Goal: Transaction & Acquisition: Purchase product/service

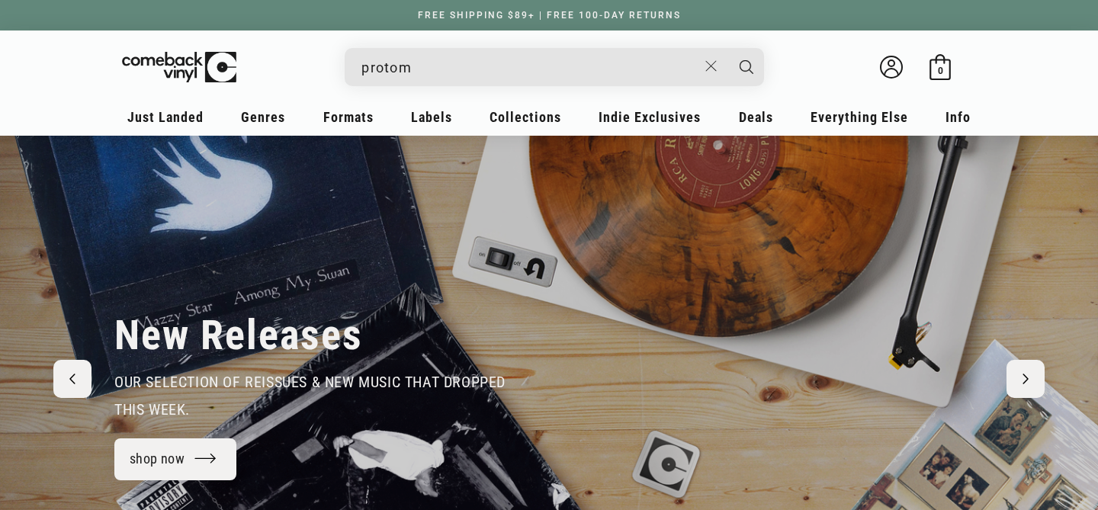
type input "protoma"
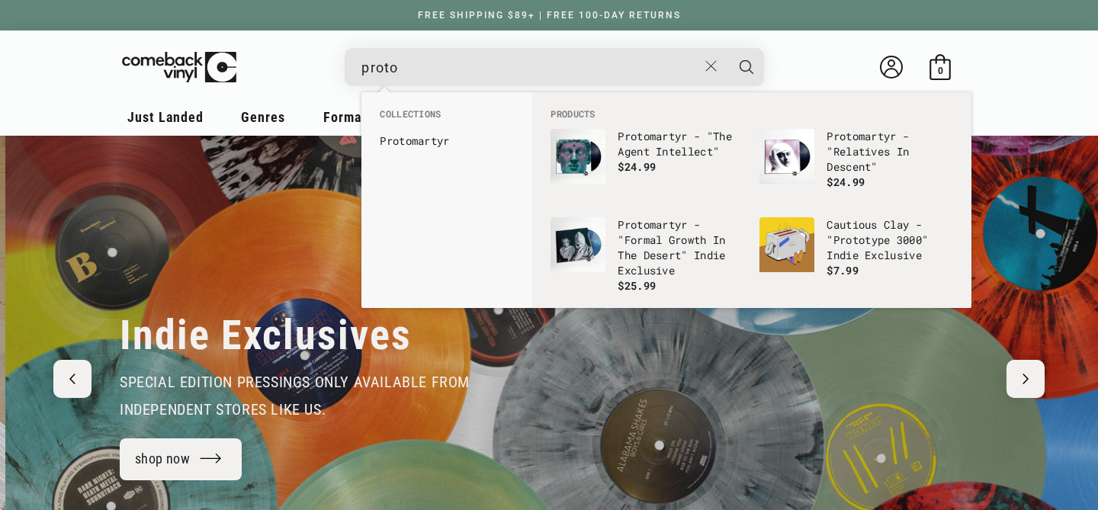
scroll to position [0, 1098]
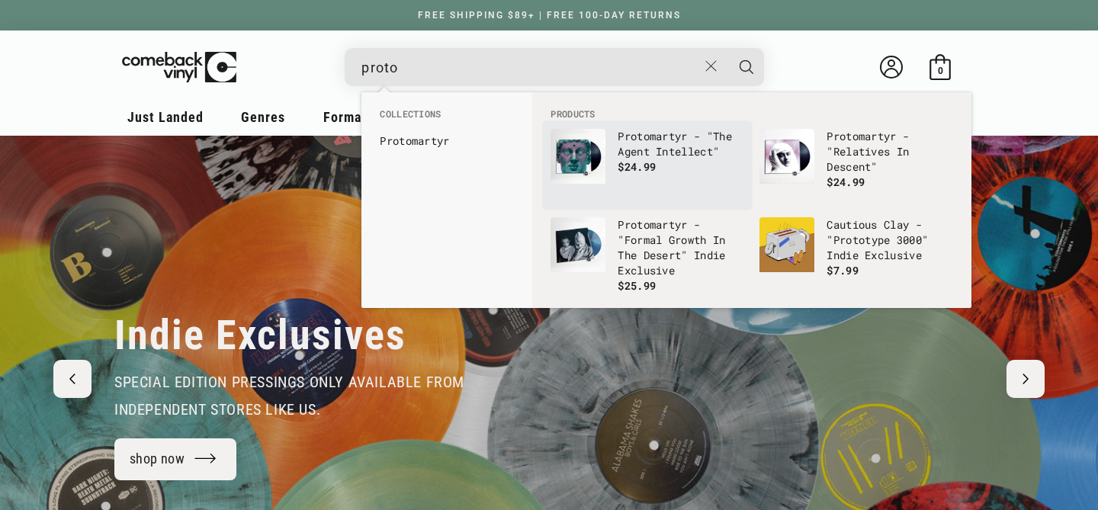
type input "proto"
click at [620, 184] on link "Proto martyr - "The Agent Intellect" $24.99" at bounding box center [647, 165] width 194 height 73
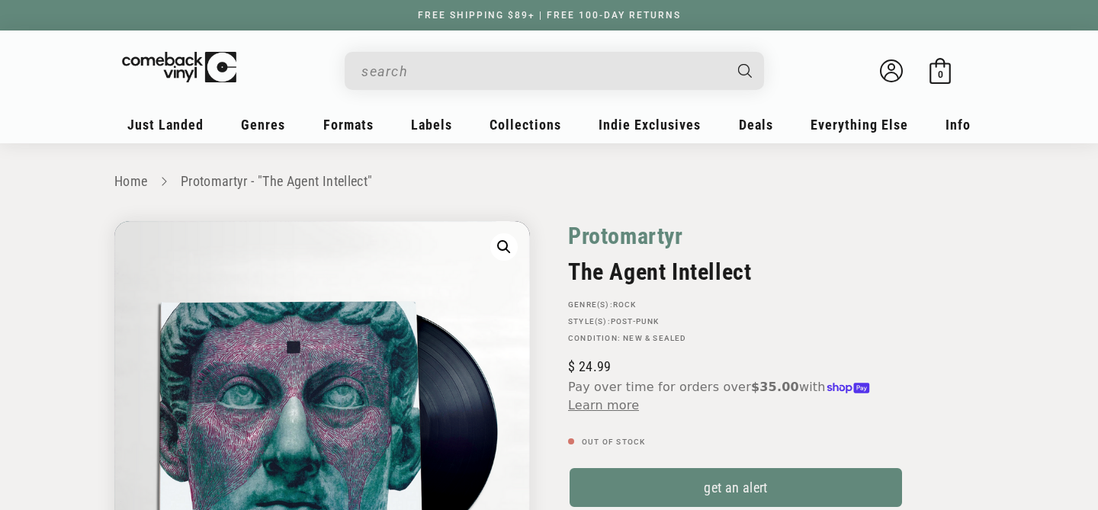
click at [610, 229] on link "Protomartyr" at bounding box center [625, 236] width 115 height 30
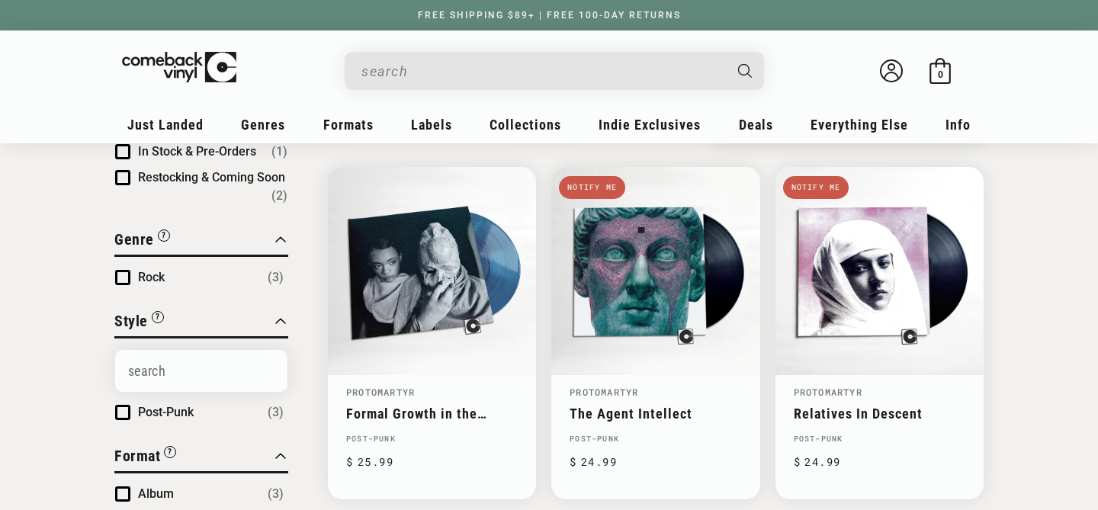
scroll to position [166, 0]
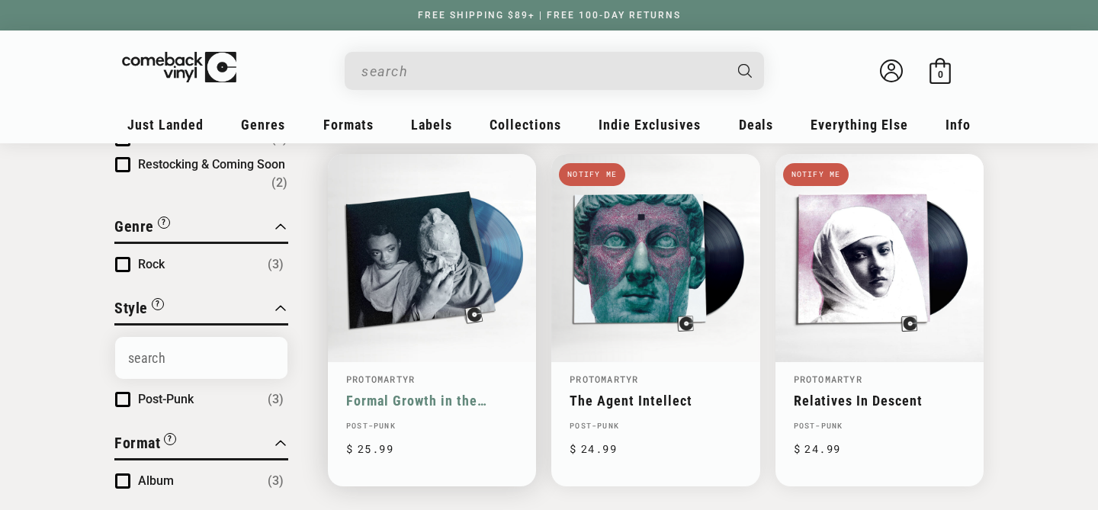
click at [479, 393] on link "Formal Growth in the Desert" at bounding box center [431, 401] width 171 height 16
